Goal: Find specific page/section: Locate a particular part of the current website

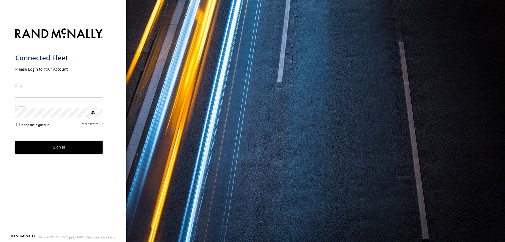
type input "**********"
click at [53, 150] on button "Sign in" at bounding box center [59, 147] width 88 height 13
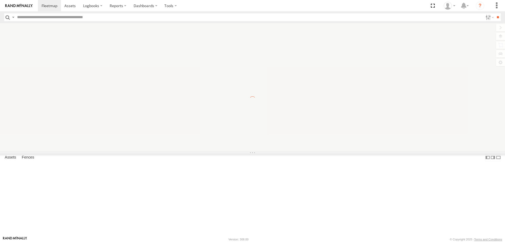
click at [38, 18] on input "text" at bounding box center [249, 17] width 468 height 8
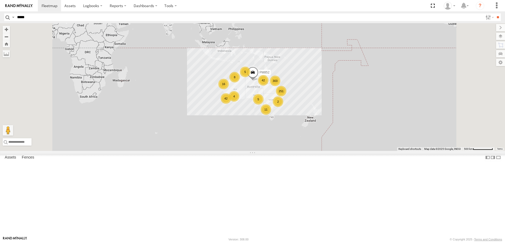
type input "*****"
click at [494, 13] on input "**" at bounding box center [497, 17] width 6 height 8
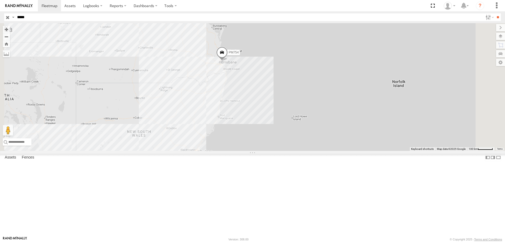
drag, startPoint x: 326, startPoint y: 92, endPoint x: 335, endPoint y: 177, distance: 85.4
click at [335, 151] on div "PM754" at bounding box center [252, 86] width 505 height 127
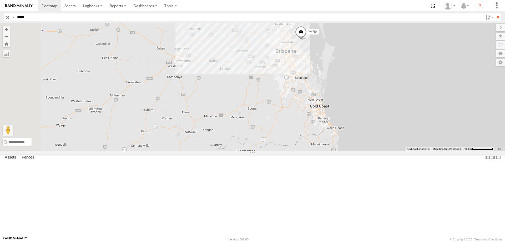
drag, startPoint x: 252, startPoint y: 92, endPoint x: 578, endPoint y: 239, distance: 356.8
click at [504, 239] on html "Dashboards ?" at bounding box center [252, 121] width 505 height 242
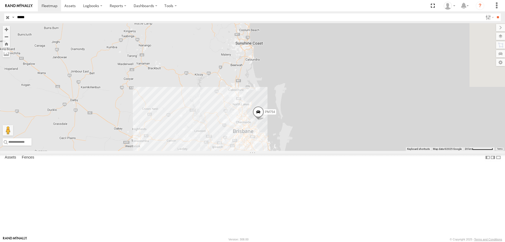
drag, startPoint x: 474, startPoint y: 187, endPoint x: 436, endPoint y: 248, distance: 71.6
click at [436, 241] on html "Dashboards ?" at bounding box center [252, 121] width 505 height 242
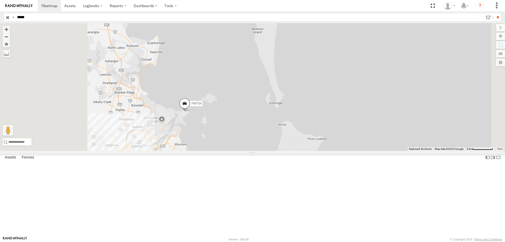
drag, startPoint x: 239, startPoint y: 180, endPoint x: 284, endPoint y: 181, distance: 44.7
click at [284, 151] on div "PM754" at bounding box center [252, 86] width 505 height 127
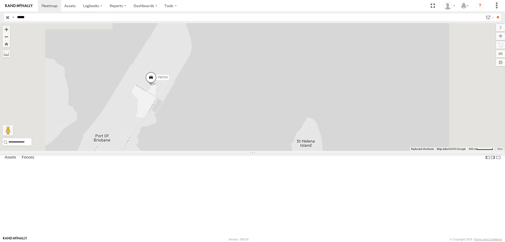
drag, startPoint x: 260, startPoint y: 109, endPoint x: 263, endPoint y: 214, distance: 104.4
click at [263, 151] on div "PM754" at bounding box center [252, 86] width 505 height 127
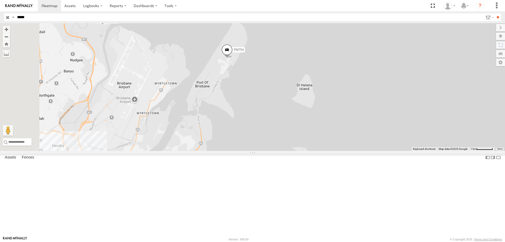
drag, startPoint x: 263, startPoint y: 209, endPoint x: 315, endPoint y: 143, distance: 84.5
click at [315, 143] on div "PM754" at bounding box center [252, 86] width 505 height 127
